Goal: Task Accomplishment & Management: Use online tool/utility

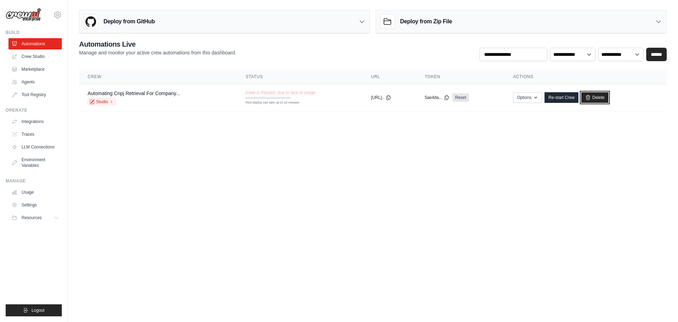
drag, startPoint x: 605, startPoint y: 99, endPoint x: 363, endPoint y: 30, distance: 251.7
click at [605, 99] on link "Delete" at bounding box center [594, 97] width 27 height 11
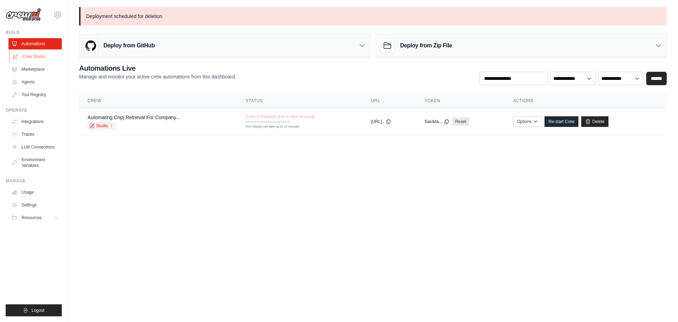
click at [38, 54] on link "Crew Studio" at bounding box center [35, 56] width 53 height 11
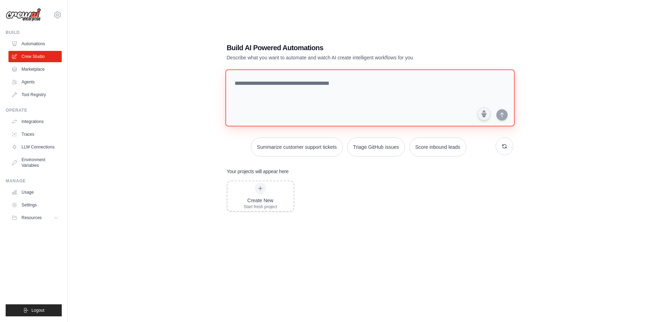
click at [285, 101] on textarea at bounding box center [369, 97] width 289 height 57
